Goal: Information Seeking & Learning: Learn about a topic

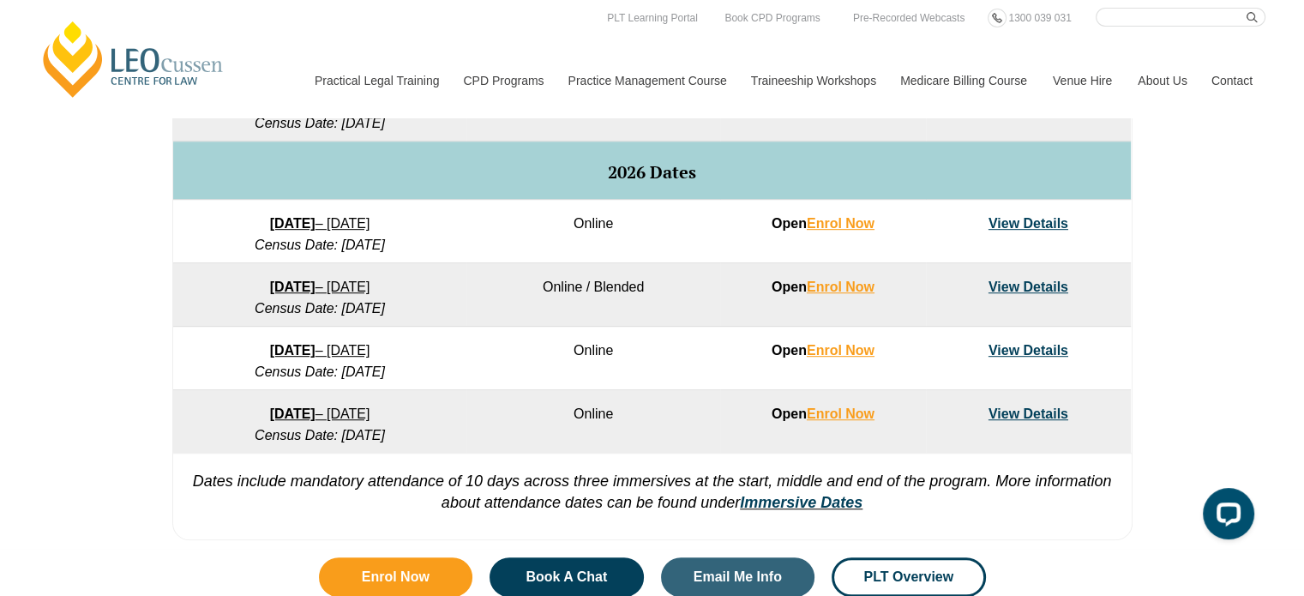
scroll to position [943, 0]
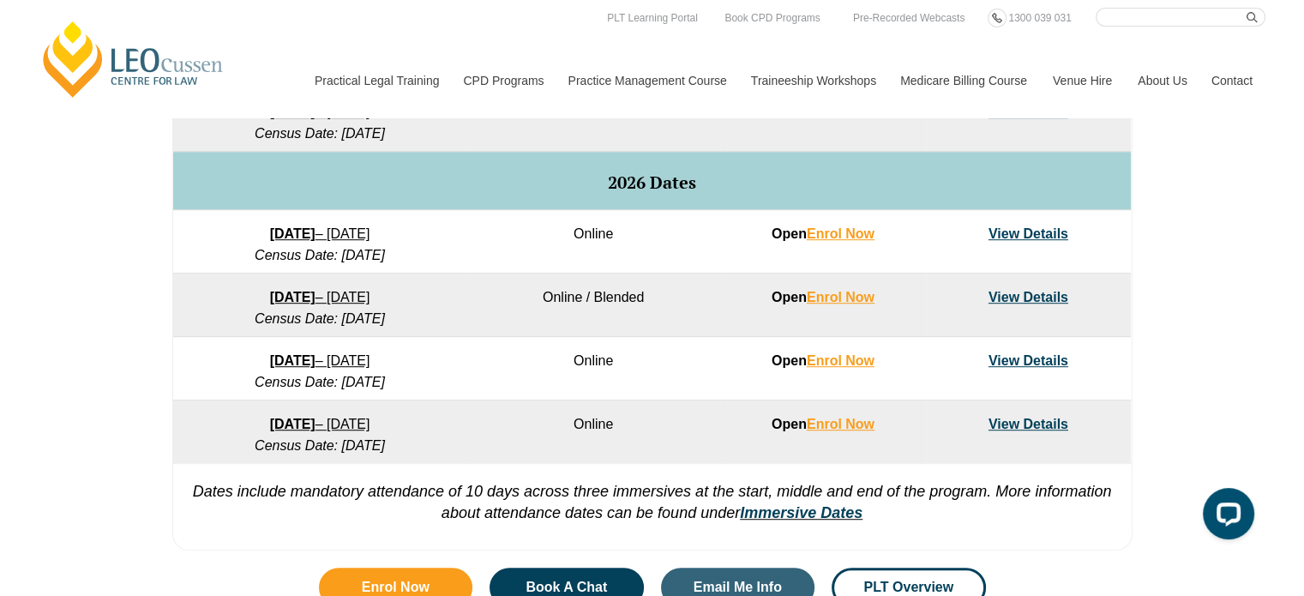
click at [545, 250] on td "Online" at bounding box center [593, 241] width 254 height 63
click at [1053, 234] on link "View Details" at bounding box center [1029, 233] width 80 height 15
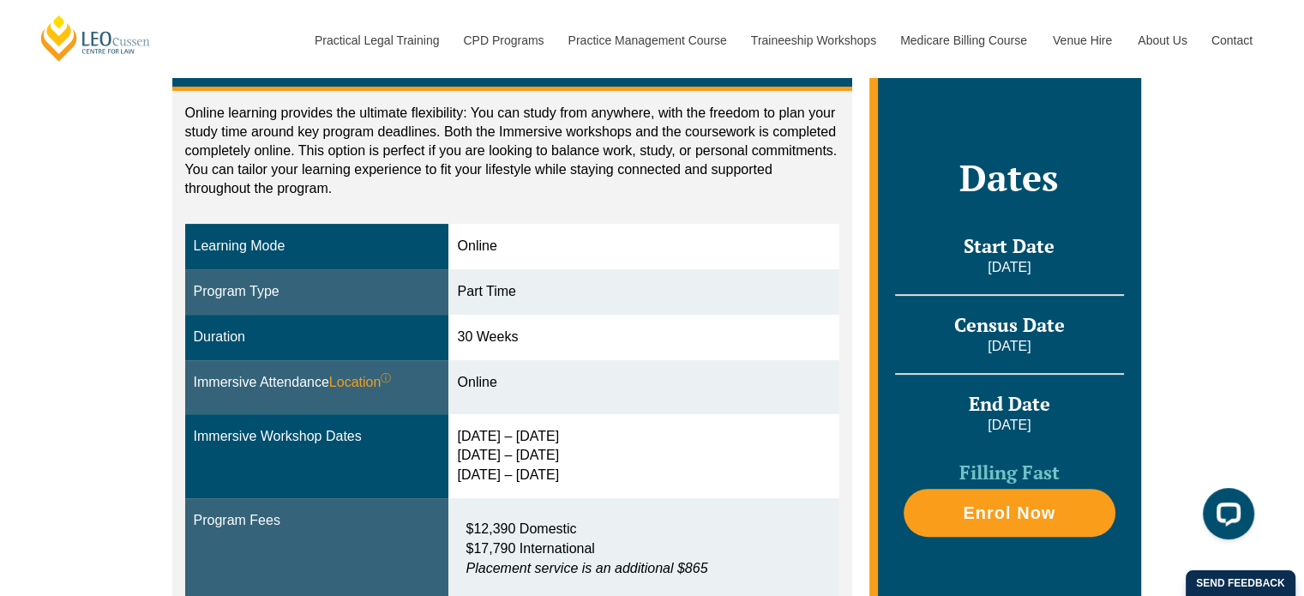
scroll to position [257, 0]
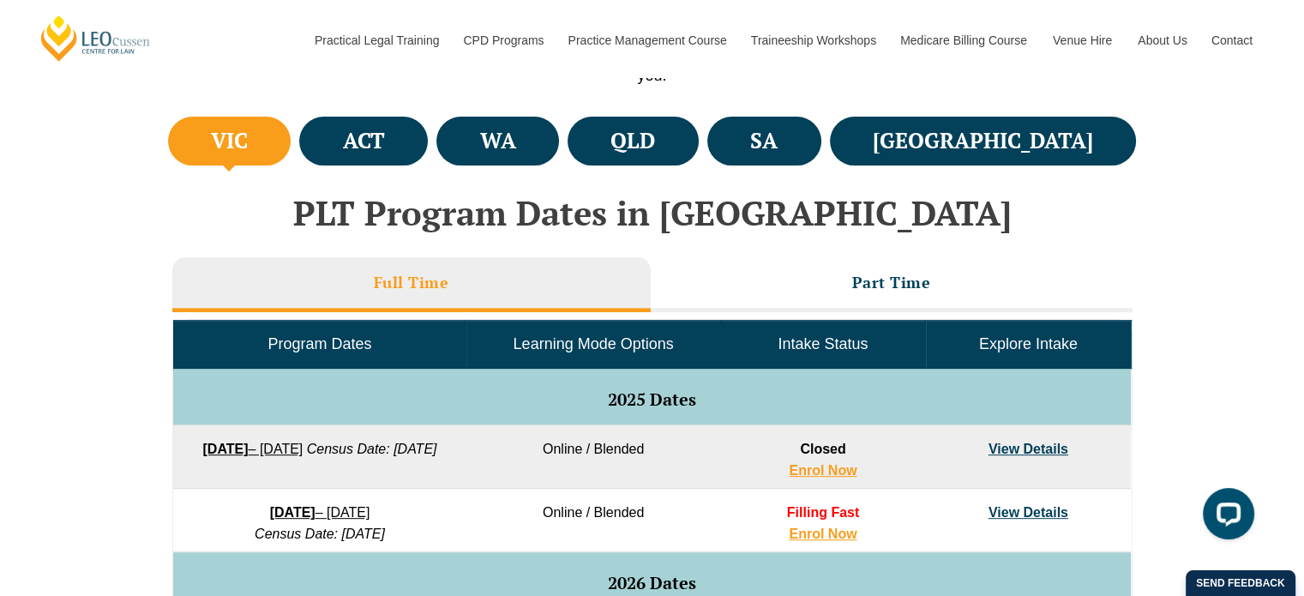
scroll to position [600, 0]
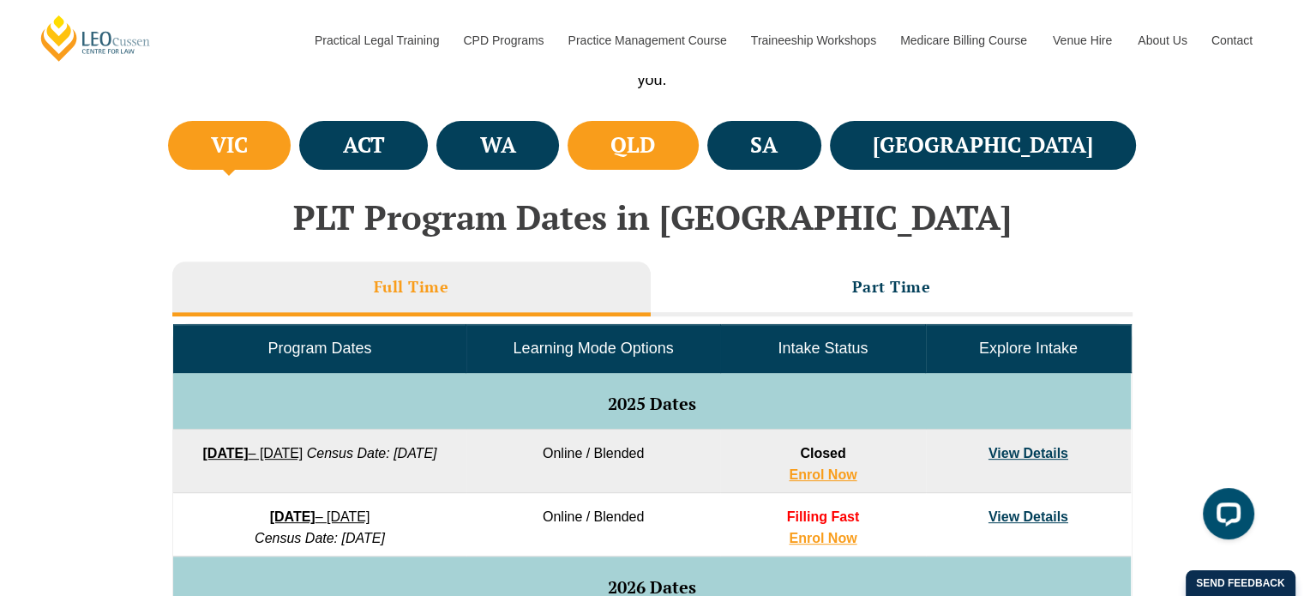
click at [655, 158] on h4 "QLD" at bounding box center [632, 145] width 45 height 28
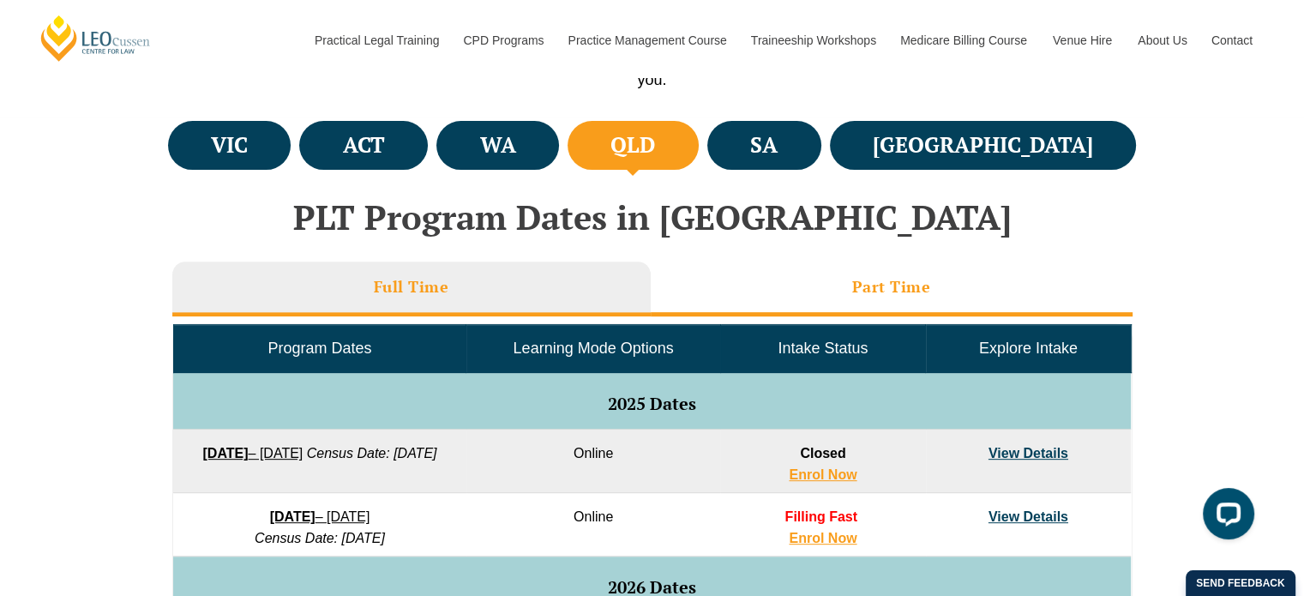
click at [758, 291] on li "Part Time" at bounding box center [892, 288] width 482 height 55
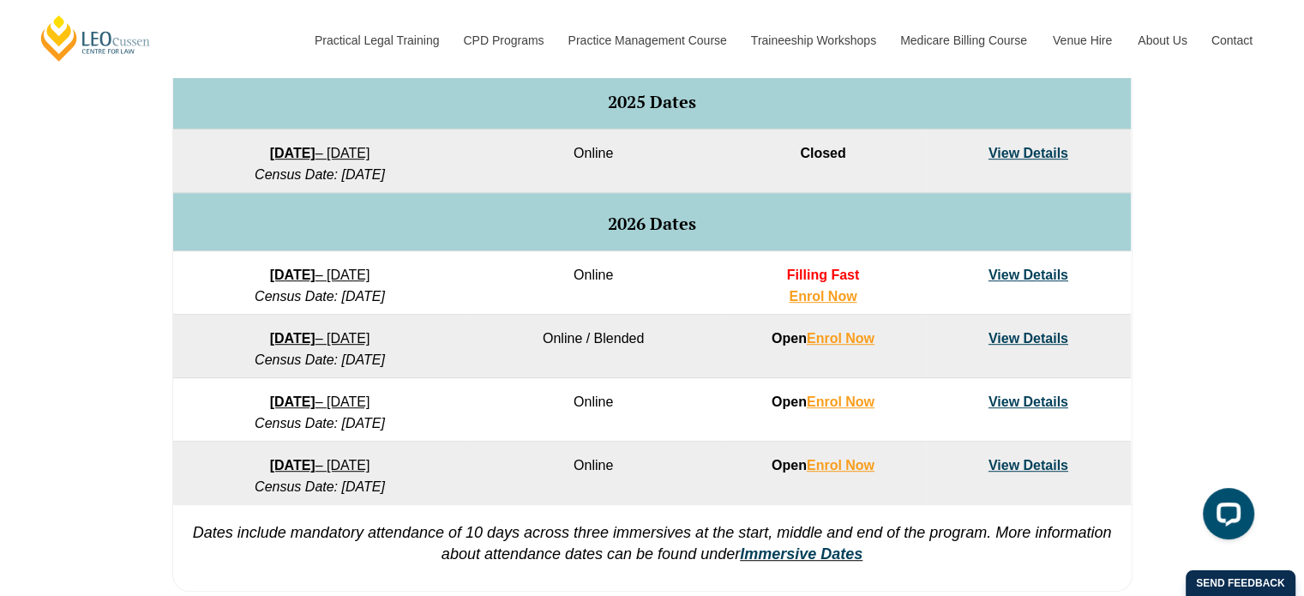
scroll to position [943, 0]
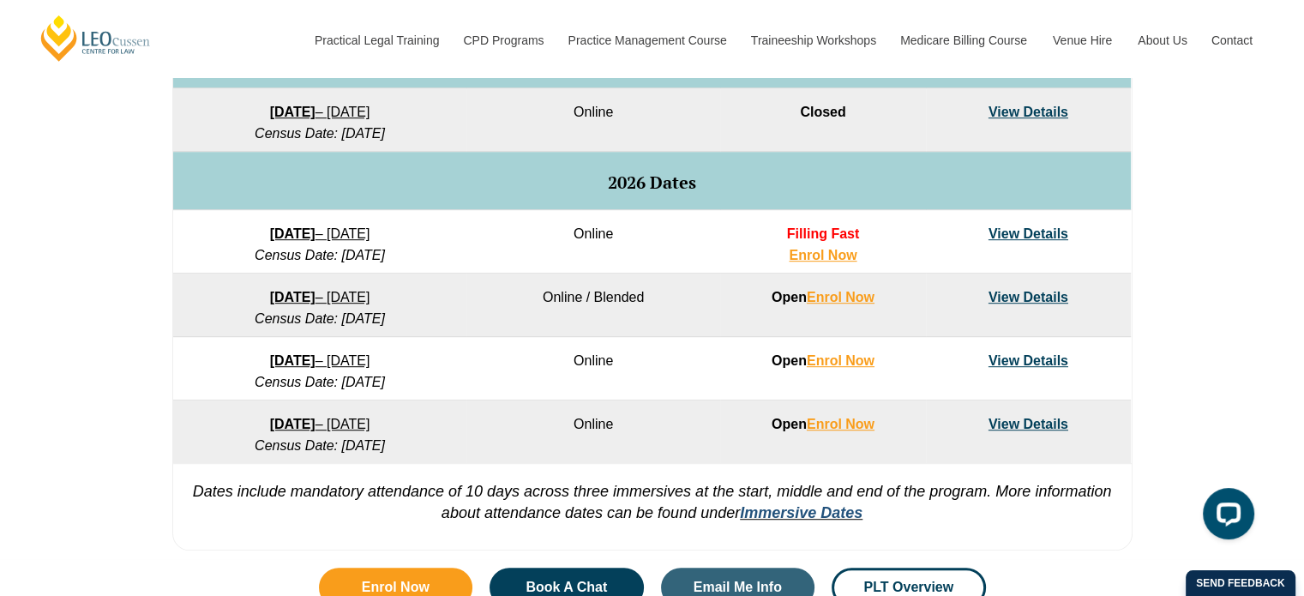
click at [790, 507] on link "Immersive Dates" at bounding box center [801, 512] width 123 height 17
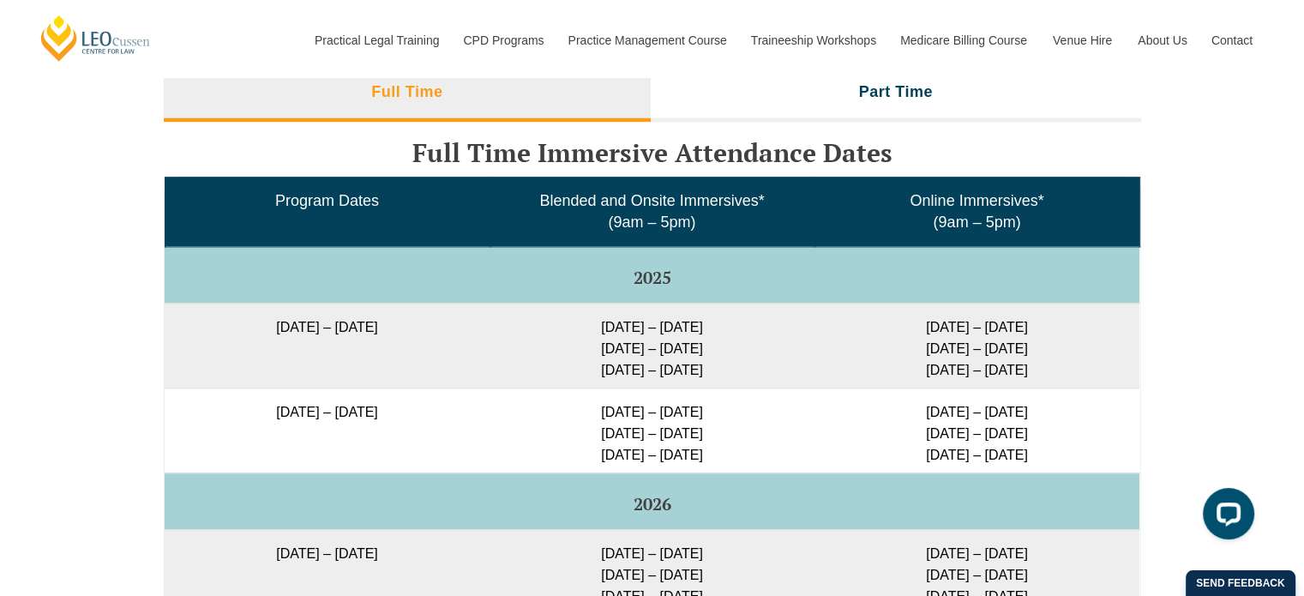
scroll to position [2456, 0]
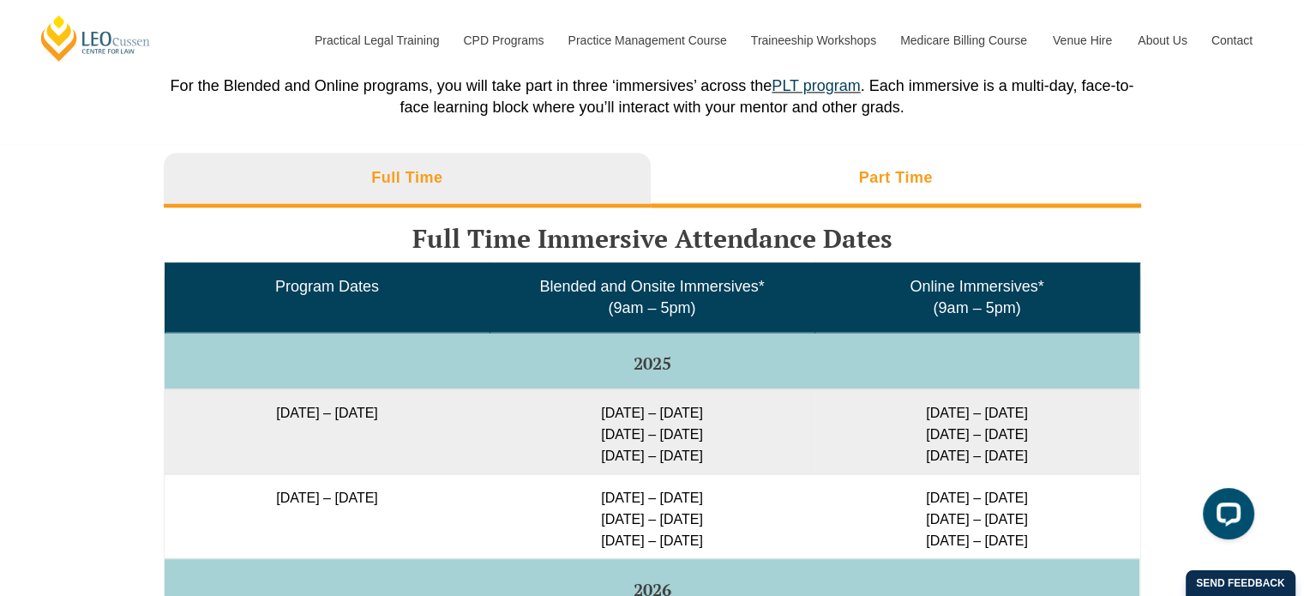
click at [800, 160] on li "Part Time" at bounding box center [896, 180] width 490 height 55
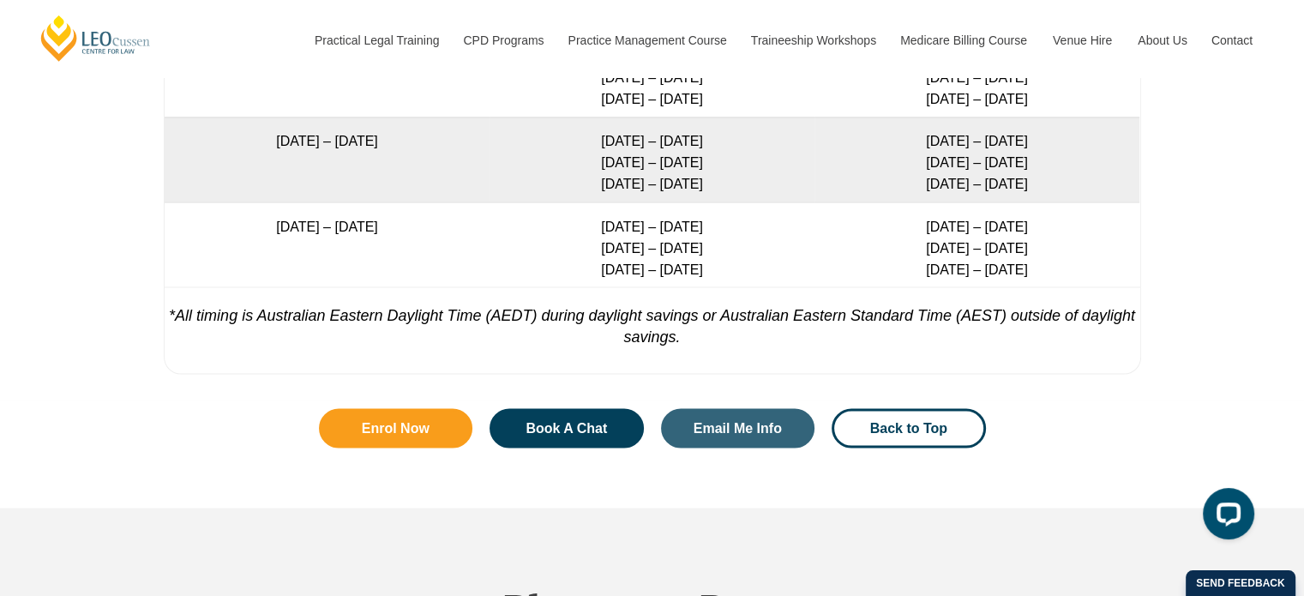
scroll to position [3056, 0]
